Goal: Information Seeking & Learning: Learn about a topic

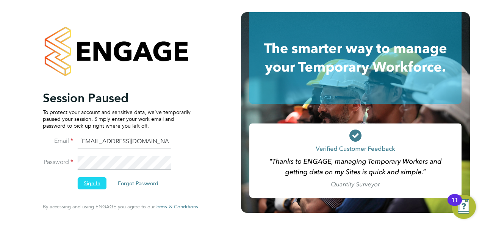
click at [87, 185] on button "Sign In" at bounding box center [92, 184] width 29 height 12
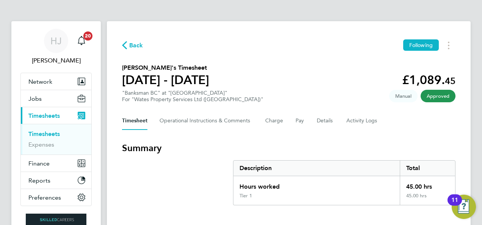
click at [131, 44] on span "Back" at bounding box center [136, 45] width 14 height 9
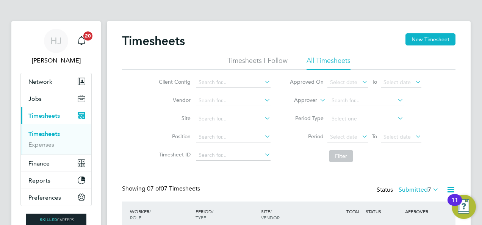
click at [225, 38] on div "Timesheets New Timesheet" at bounding box center [289, 44] width 334 height 23
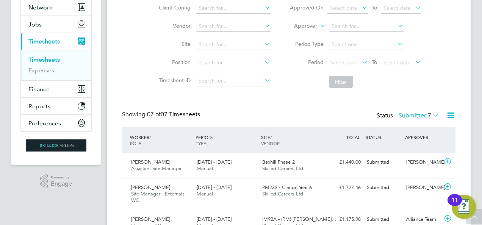
scroll to position [76, 0]
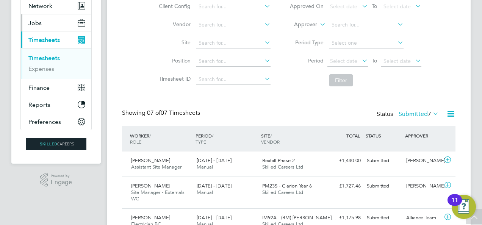
click at [40, 24] on span "Jobs" at bounding box center [34, 22] width 13 height 7
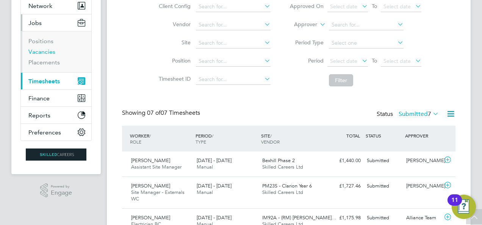
click at [48, 52] on link "Vacancies" at bounding box center [41, 51] width 27 height 7
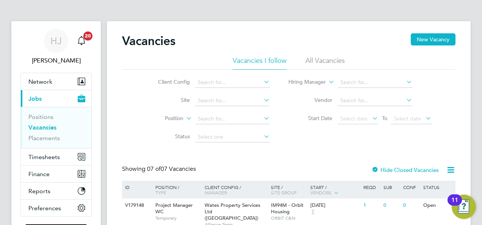
click at [134, 111] on div "Client Config Site Position Status Hiring Manager Vendor Start Date Select date…" at bounding box center [289, 108] width 334 height 77
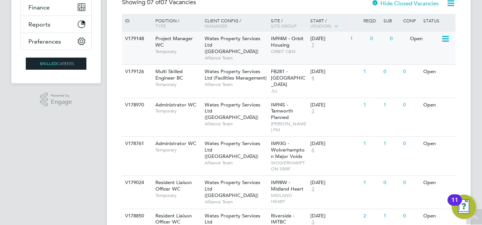
click at [229, 47] on span "Wates Property Services Ltd ([GEOGRAPHIC_DATA])" at bounding box center [233, 44] width 56 height 19
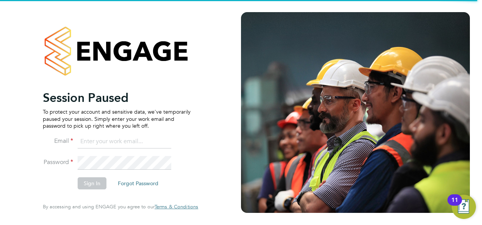
type input "[EMAIL_ADDRESS][DOMAIN_NAME]"
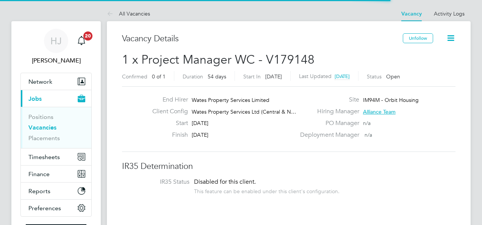
scroll to position [22, 53]
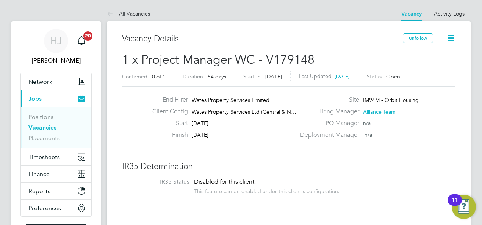
click at [131, 115] on div "End Hirer Wates Property Services Limited Client Config Wates Property Services…" at bounding box center [289, 119] width 340 height 47
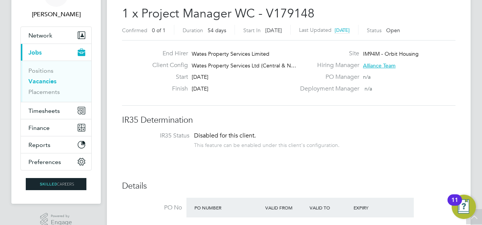
scroll to position [46, 0]
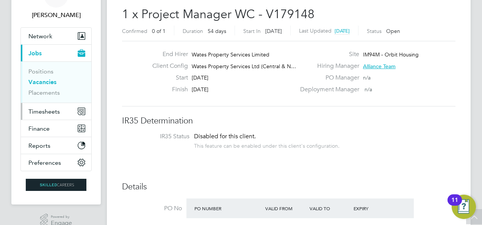
click at [42, 108] on span "Timesheets" at bounding box center [43, 111] width 31 height 7
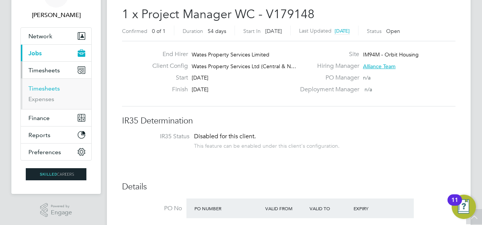
click at [43, 89] on link "Timesheets" at bounding box center [43, 88] width 31 height 7
